Goal: Book appointment/travel/reservation

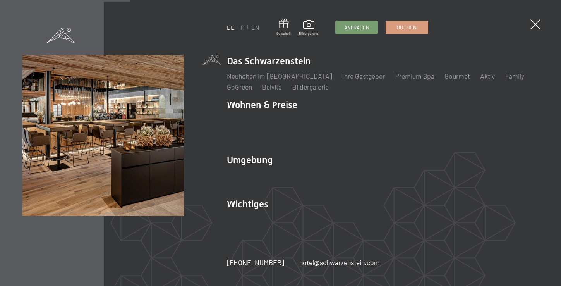
click at [245, 27] on ul "DE IT EN" at bounding box center [243, 27] width 33 height 9
click at [242, 26] on link "IT" at bounding box center [242, 27] width 5 height 7
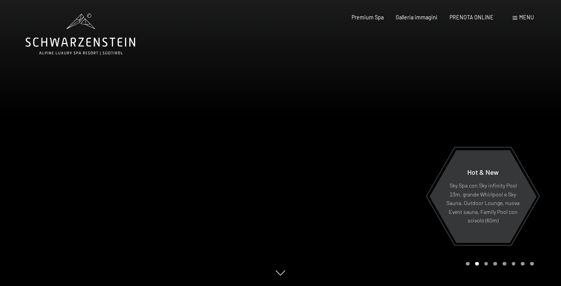
click at [513, 17] on span at bounding box center [514, 17] width 5 height 3
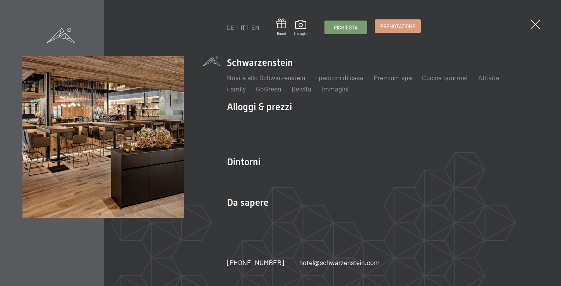
click at [407, 26] on span "Prenotazione" at bounding box center [397, 26] width 35 height 7
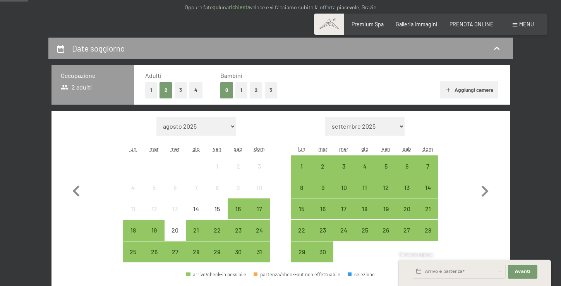
scroll to position [135, 0]
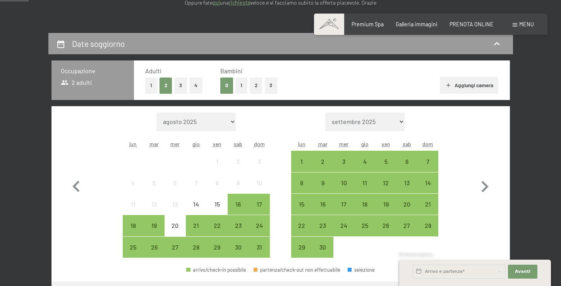
click at [477, 84] on button "Aggiungi camera" at bounding box center [469, 85] width 58 height 17
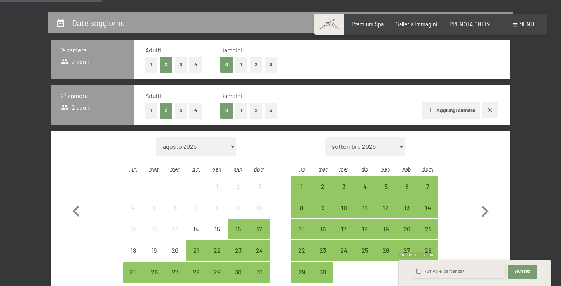
scroll to position [157, 0]
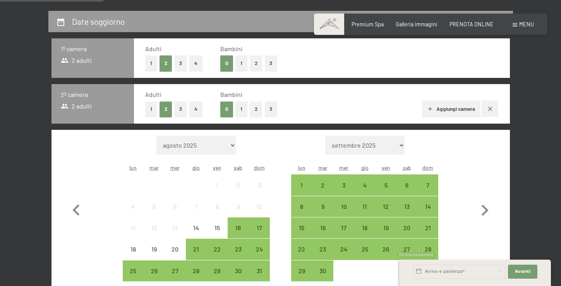
click at [440, 110] on button "Aggiungi camera" at bounding box center [451, 108] width 58 height 17
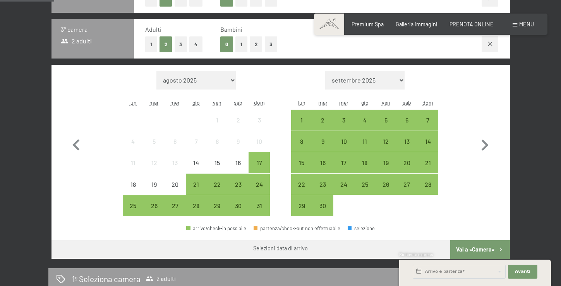
scroll to position [268, 0]
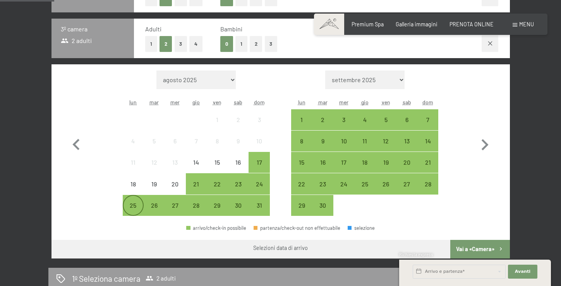
click at [129, 205] on div "25" at bounding box center [132, 211] width 19 height 19
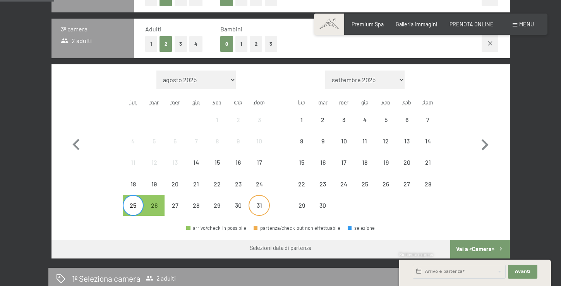
click at [255, 204] on div "31" at bounding box center [258, 211] width 19 height 19
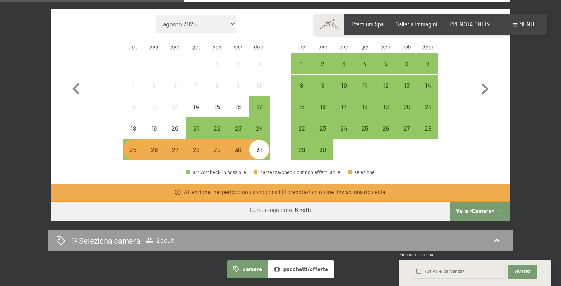
scroll to position [325, 0]
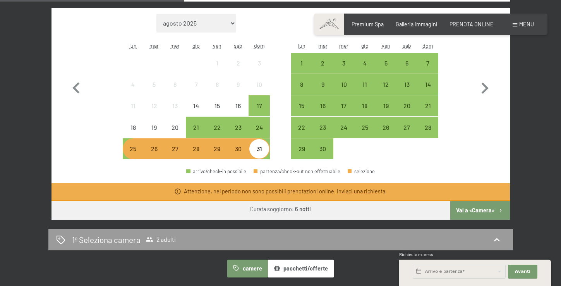
click at [355, 192] on link "Inviaci una richiesta" at bounding box center [361, 191] width 48 height 7
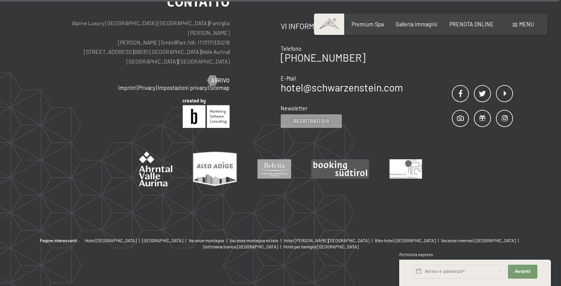
scroll to position [560, 0]
click at [520, 271] on span "Avanti" at bounding box center [522, 271] width 15 height 6
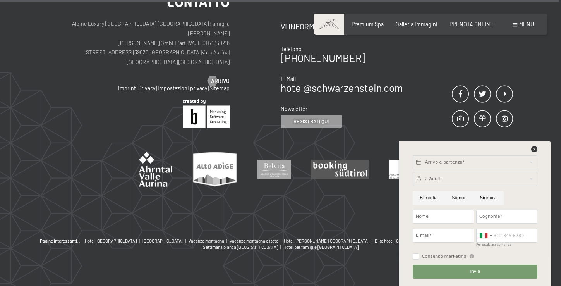
click at [450, 176] on div at bounding box center [474, 179] width 125 height 14
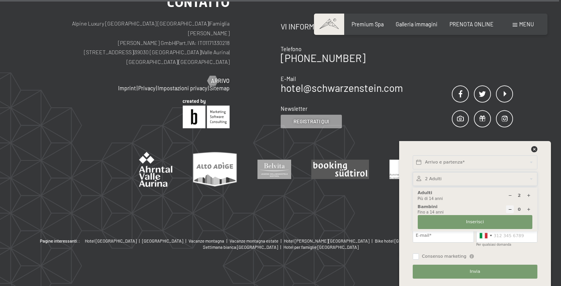
scroll to position [562, 0]
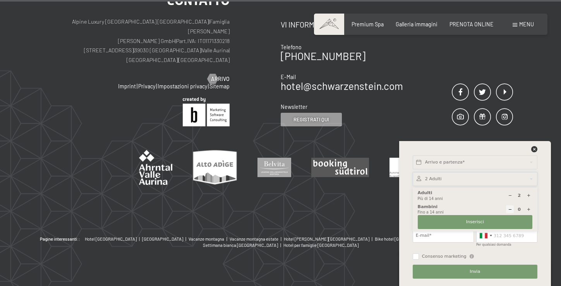
click at [527, 195] on icon at bounding box center [528, 195] width 4 height 4
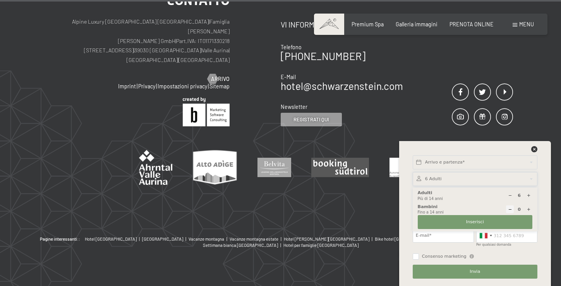
type input "7"
click at [472, 221] on span "Inserisci" at bounding box center [475, 222] width 18 height 6
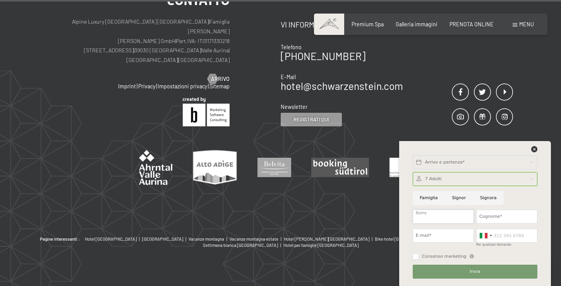
click at [434, 216] on input "Nome" at bounding box center [442, 216] width 61 height 14
type input "anna rita"
click at [497, 216] on input "Cognome*" at bounding box center [506, 216] width 61 height 14
type input "lalli"
click at [451, 229] on input "E-mail*" at bounding box center [442, 235] width 61 height 14
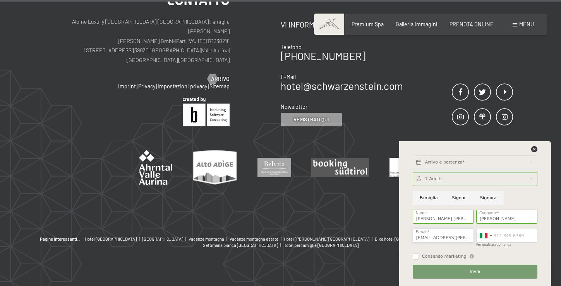
type input "annarita.lalli@icloud.com"
click at [462, 270] on button "Invia" at bounding box center [474, 271] width 125 height 14
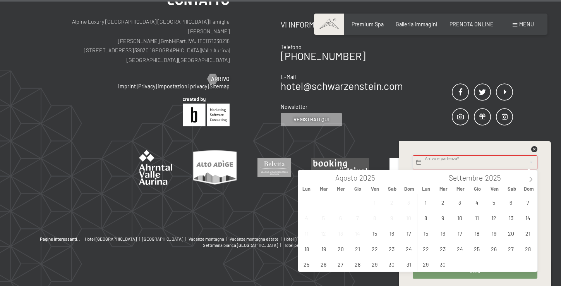
click at [439, 163] on input "text" at bounding box center [474, 162] width 125 height 14
click at [306, 261] on span "25" at bounding box center [306, 263] width 15 height 15
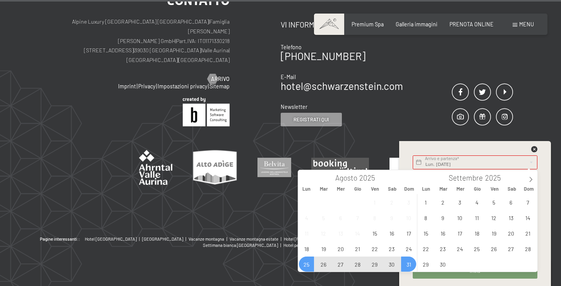
click at [409, 263] on span "31" at bounding box center [408, 263] width 15 height 15
type input "Lun. 25/08/2025 - Dom. 31/08/2025"
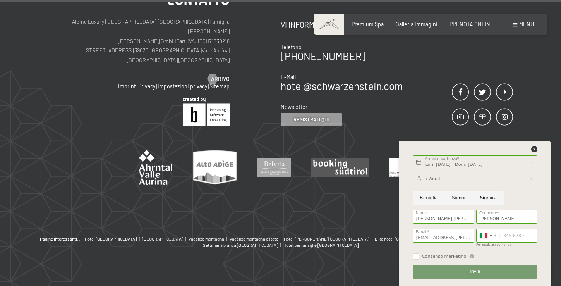
click at [485, 197] on input "Signora" at bounding box center [488, 198] width 31 height 14
radio input "true"
click at [479, 270] on span "Invia" at bounding box center [474, 271] width 10 height 6
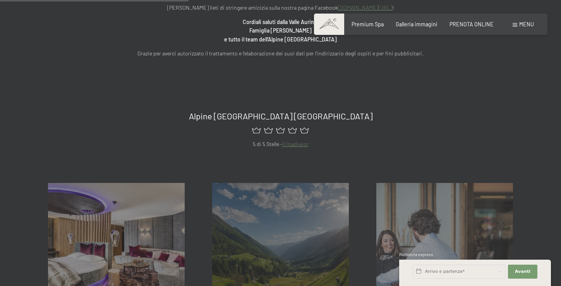
scroll to position [242, 0]
